Goal: Find specific page/section: Find specific page/section

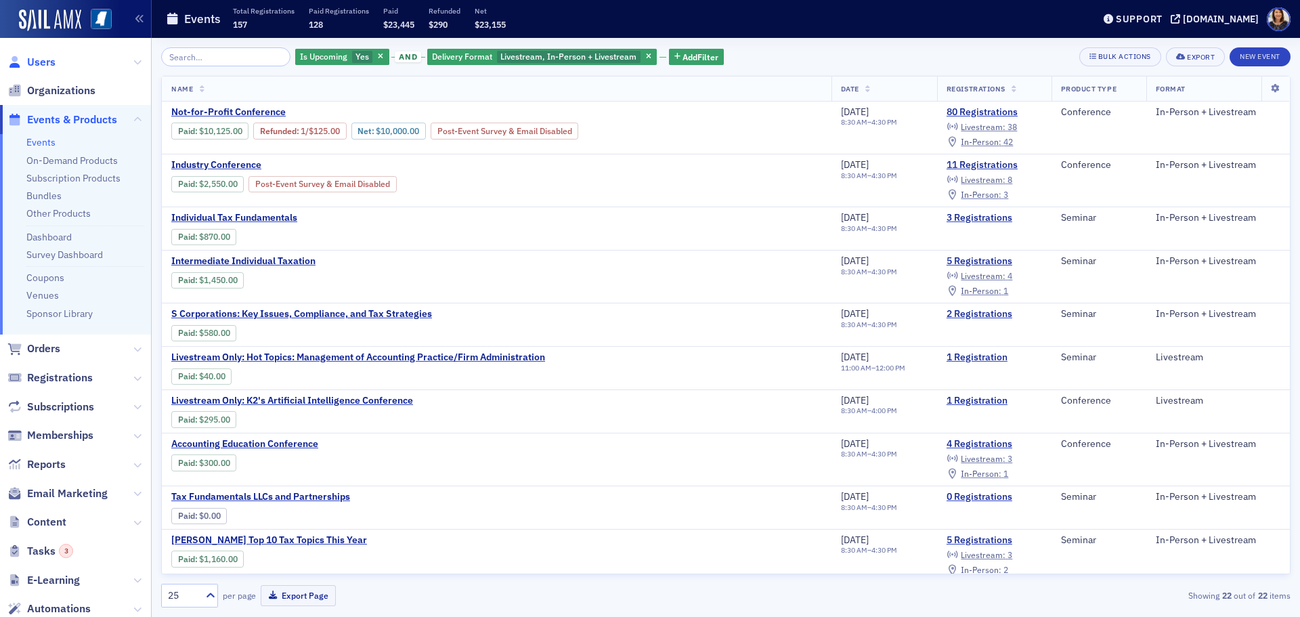
click at [44, 65] on span "Users" at bounding box center [41, 62] width 28 height 15
